Goal: Transaction & Acquisition: Purchase product/service

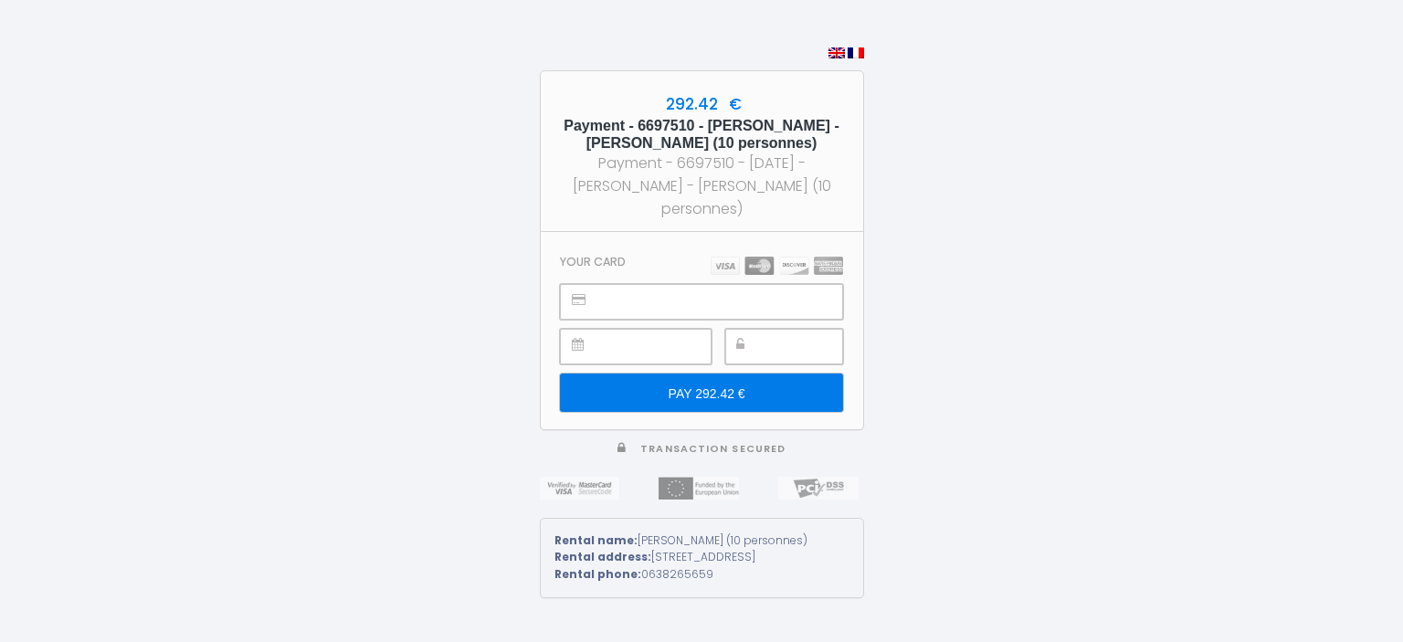
click at [707, 386] on input "PAY 292.42 €" at bounding box center [701, 393] width 282 height 38
type input "PAY 292.42 €"
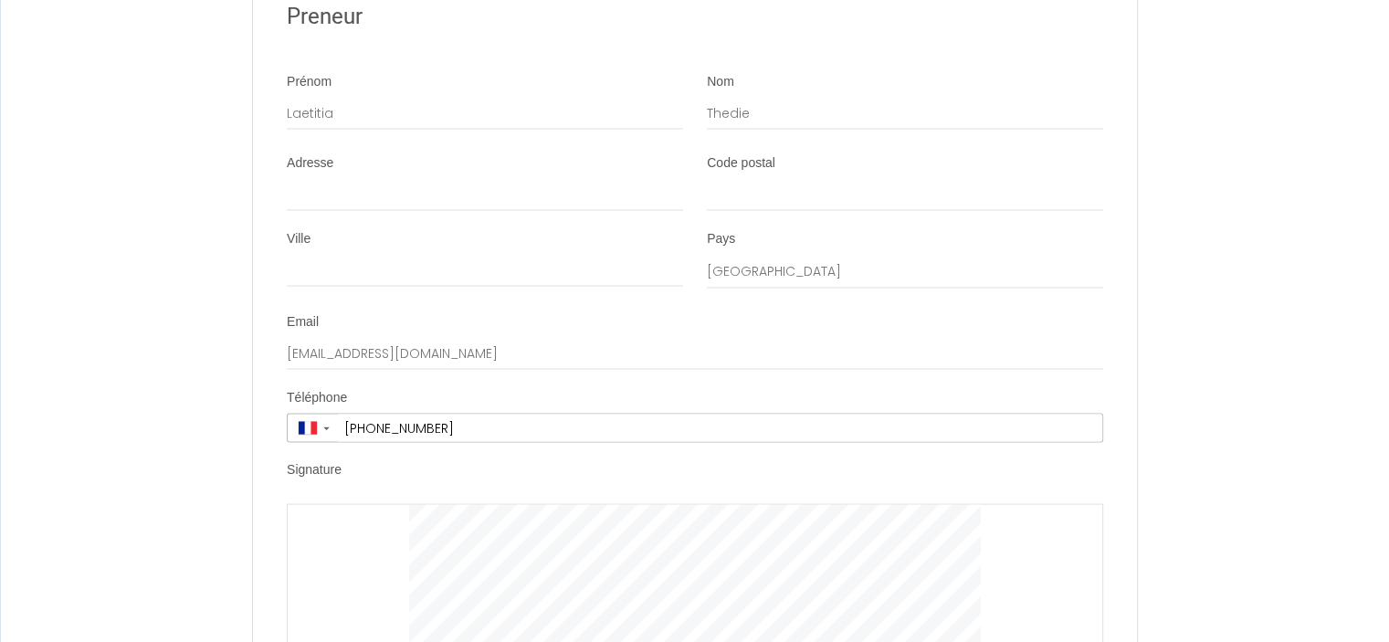
scroll to position [3420, 0]
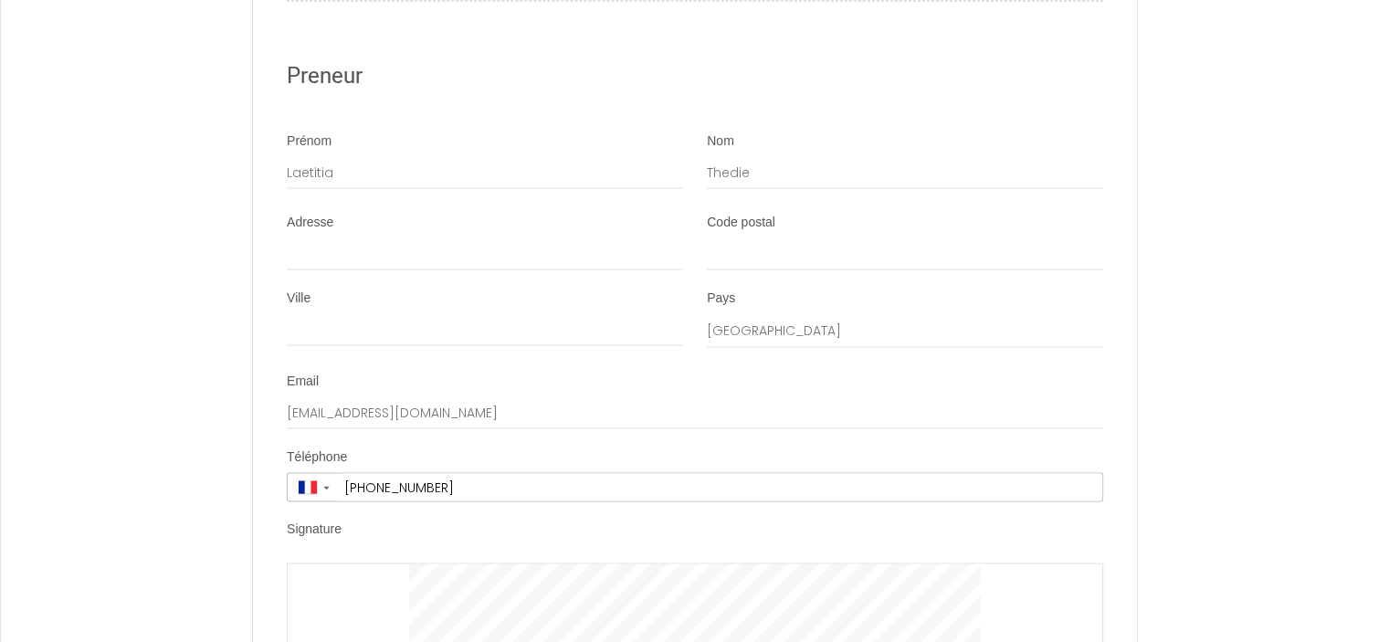
click at [482, 327] on div "Ville" at bounding box center [485, 318] width 396 height 58
click at [475, 346] on input "Ville" at bounding box center [485, 329] width 396 height 33
type input "CARBONNE (31390)"
type input "LAETITIA"
type input "[PERSON_NAME]"
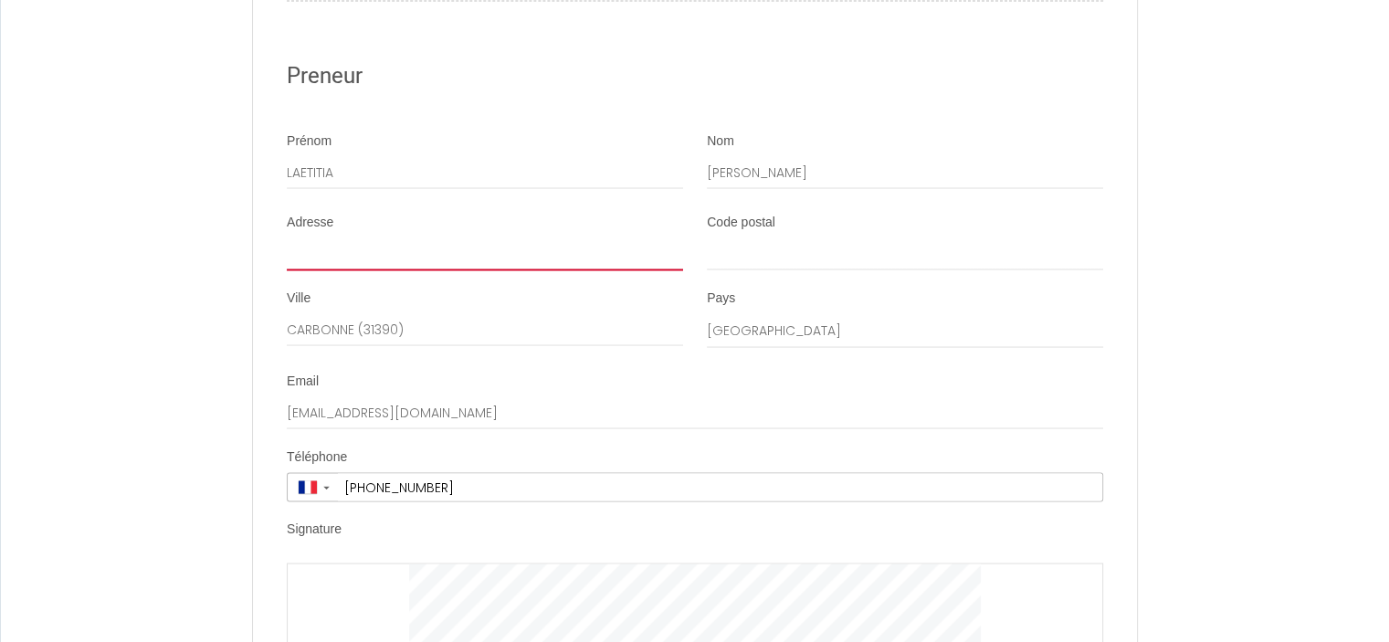
type input "4 RUE LEO LAGRANGE"
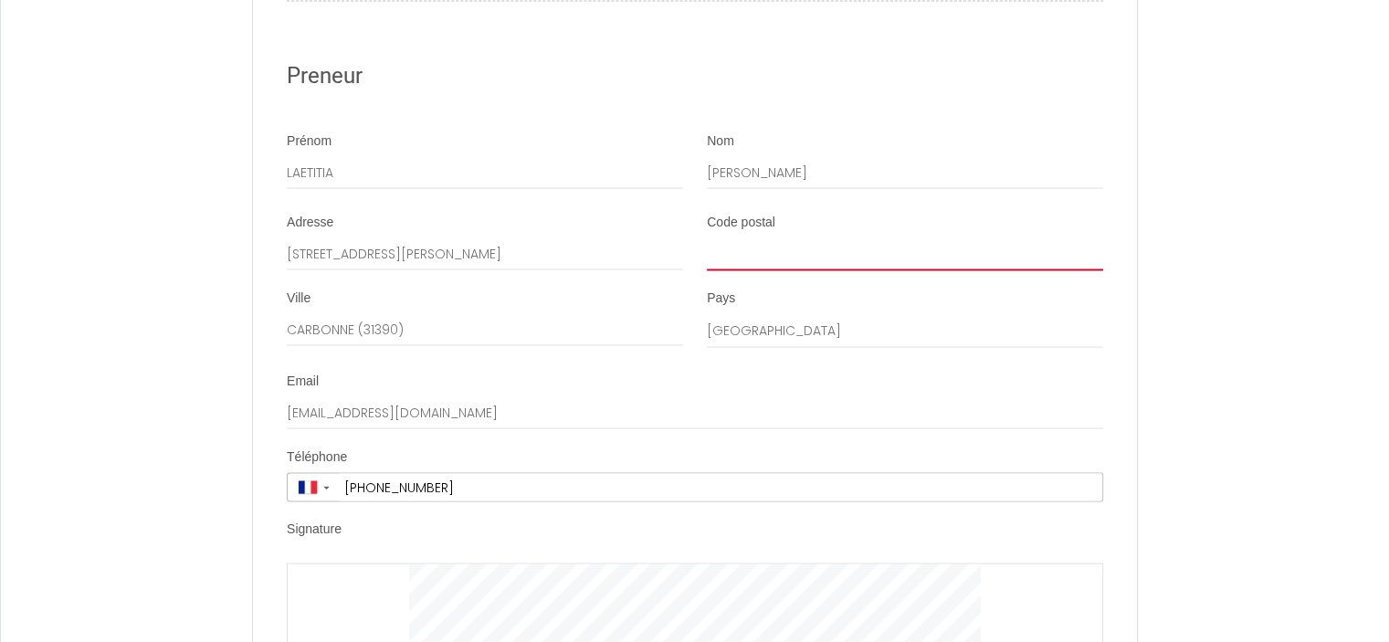
type input "31390"
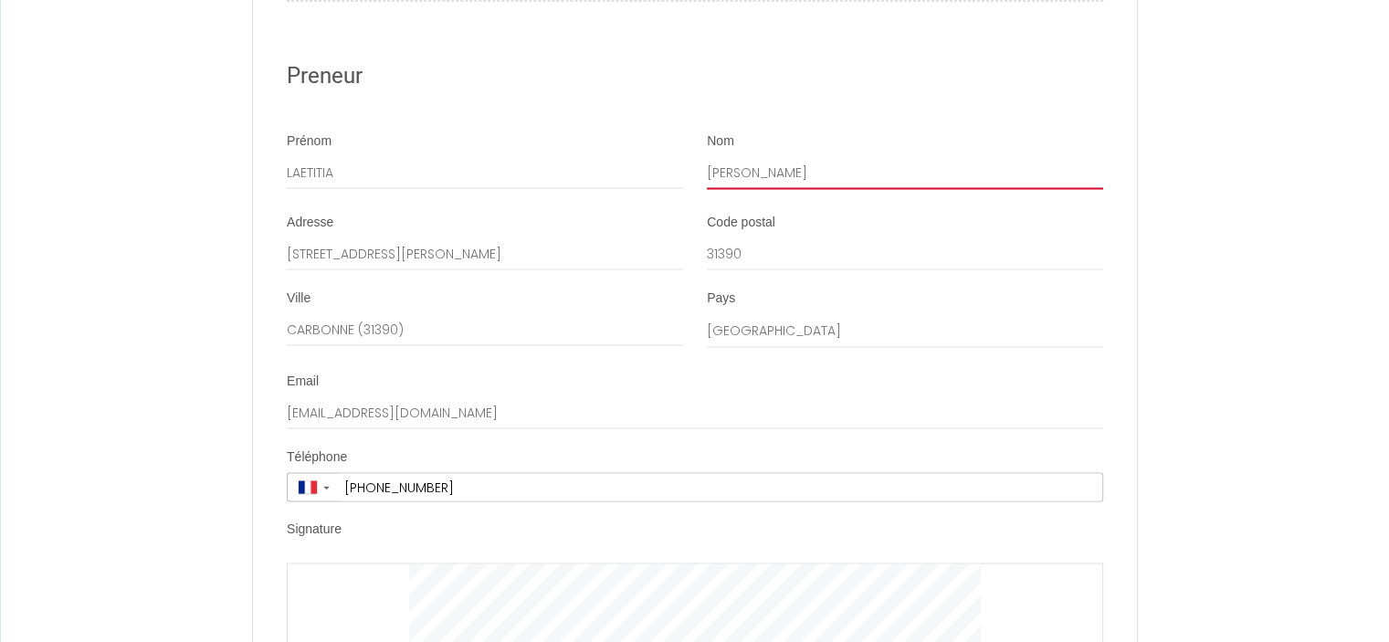
drag, startPoint x: 658, startPoint y: 185, endPoint x: 585, endPoint y: 185, distance: 72.2
click at [585, 185] on div "Prénom LAETITIA Nom STAVROWSKI" at bounding box center [695, 170] width 840 height 76
type input "THEDIE"
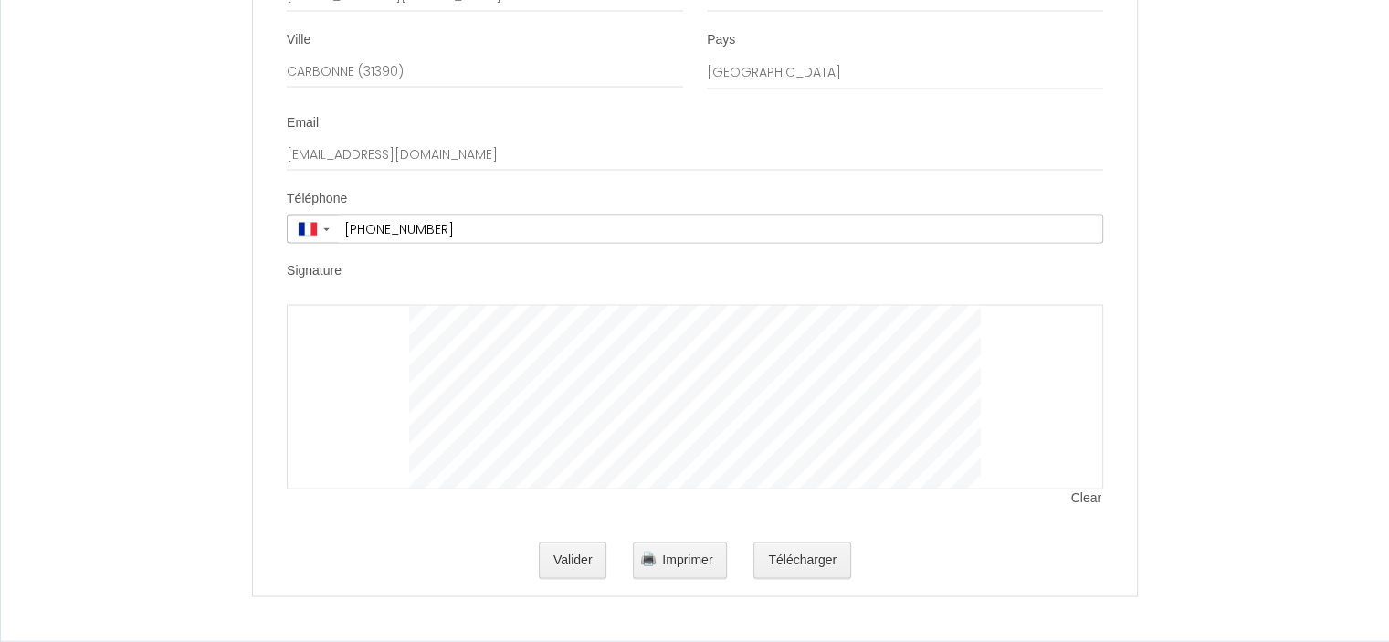
scroll to position [3693, 0]
drag, startPoint x: 665, startPoint y: 564, endPoint x: 1116, endPoint y: 555, distance: 451.3
click at [666, 564] on span "Imprimer" at bounding box center [687, 560] width 50 height 15
click at [571, 562] on button "Valider" at bounding box center [573, 561] width 68 height 37
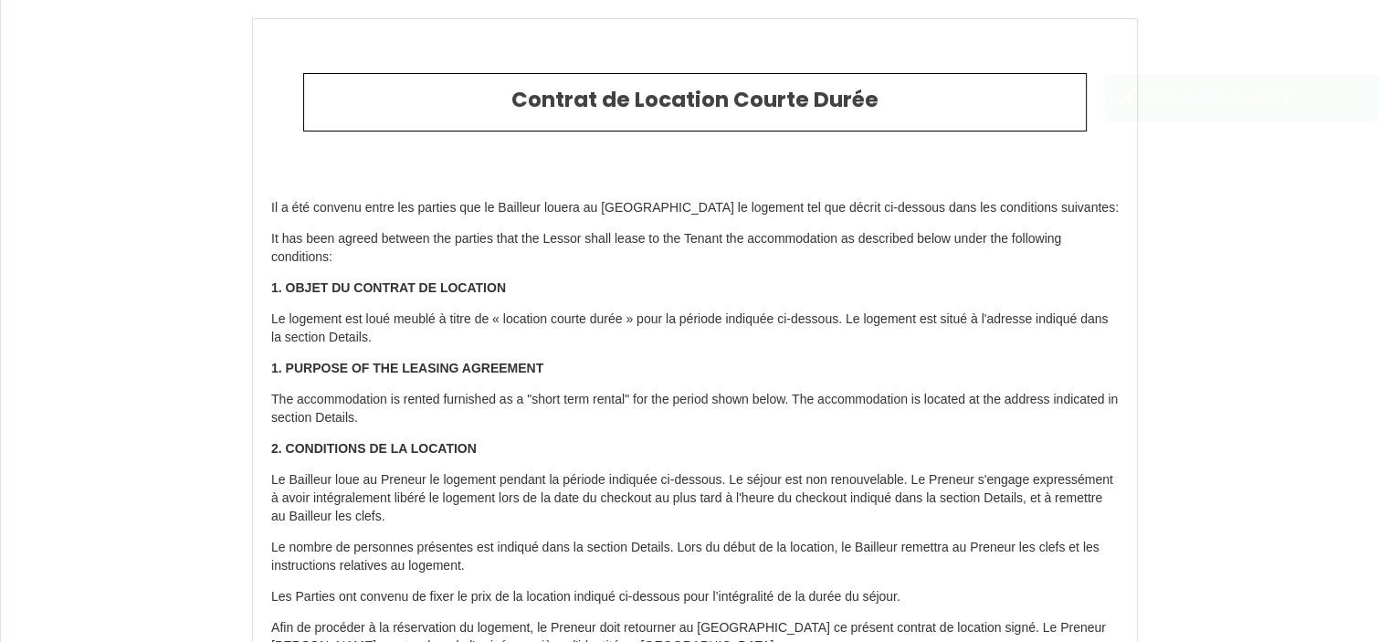
type input "80"
type input "210"
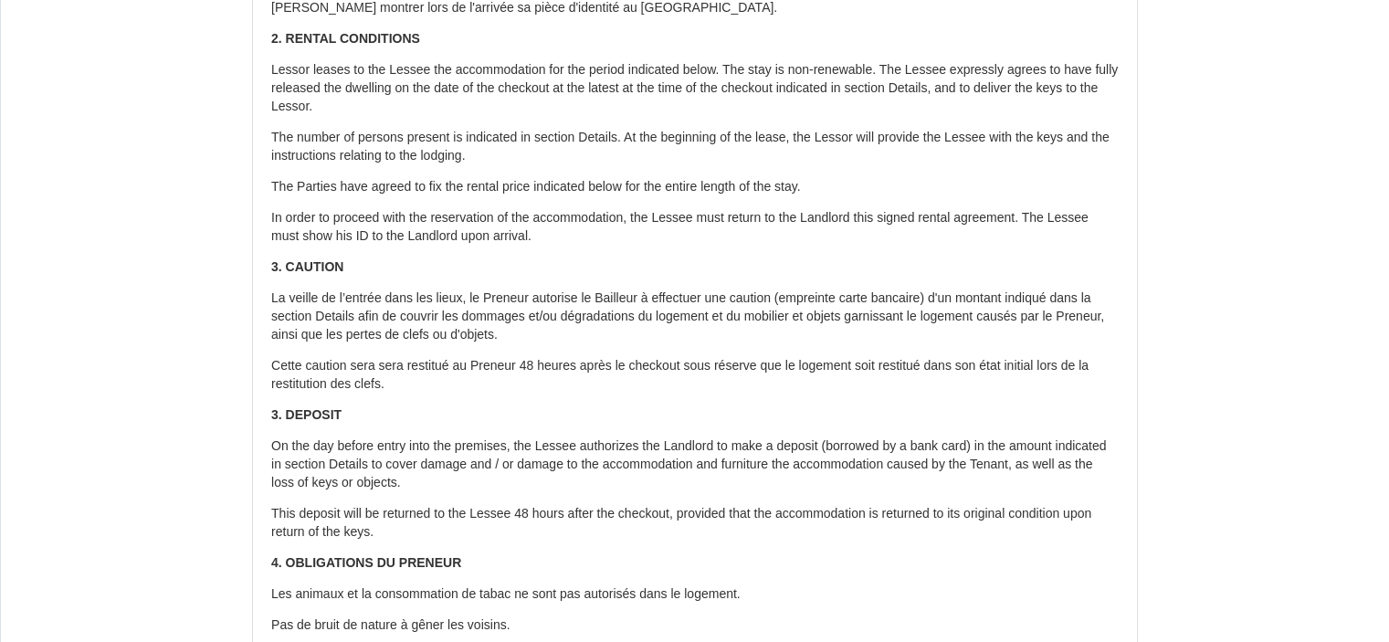
scroll to position [639, 0]
